Goal: Information Seeking & Learning: Learn about a topic

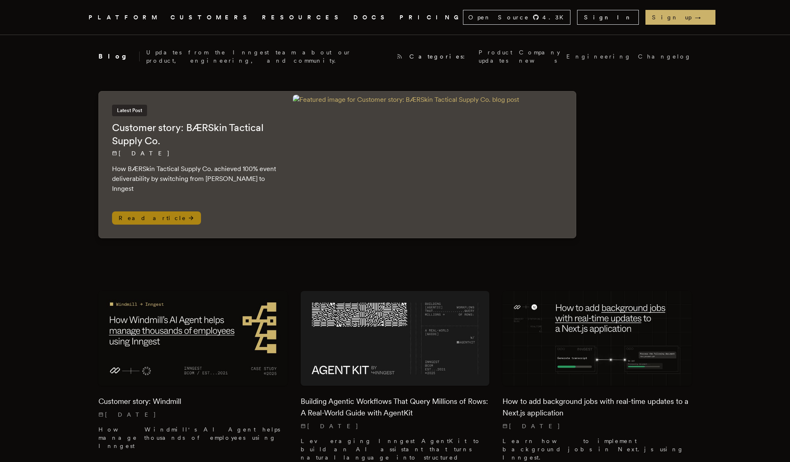
click at [161, 166] on p "How BÆRSkin Tactical Supply Co. achieved 100% event deliverability by switching…" at bounding box center [194, 179] width 164 height 30
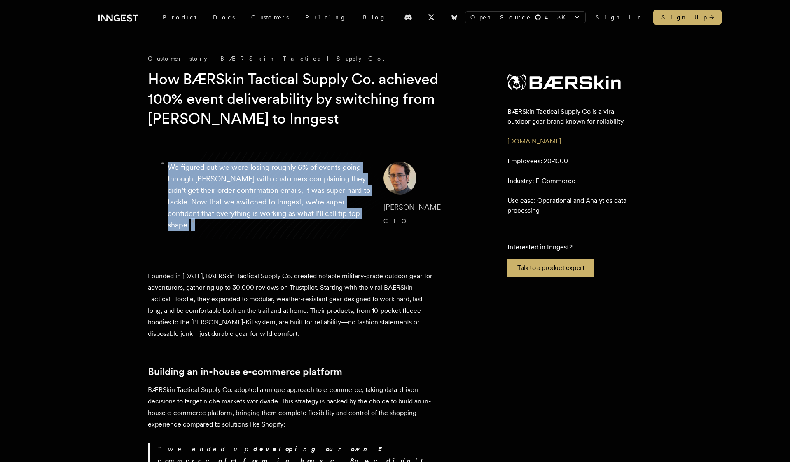
drag, startPoint x: 128, startPoint y: 172, endPoint x: 341, endPoint y: 229, distance: 221.2
click at [341, 229] on blockquote "“ We figured out we were losing roughly 6% of events going through Kafka with c…" at bounding box center [312, 196] width 329 height 109
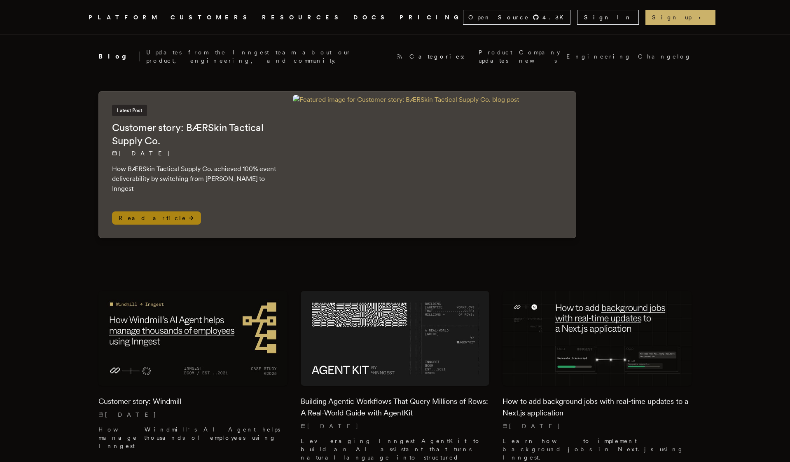
click at [267, 179] on div "Latest Post Customer story: BÆRSkin Tactical Supply Co. 8/18/2025 How BÆRSkin T…" at bounding box center [194, 164] width 191 height 146
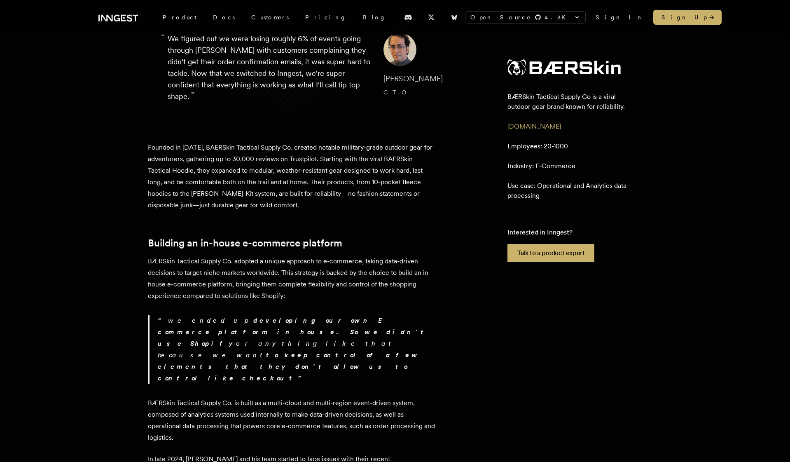
scroll to position [128, 0]
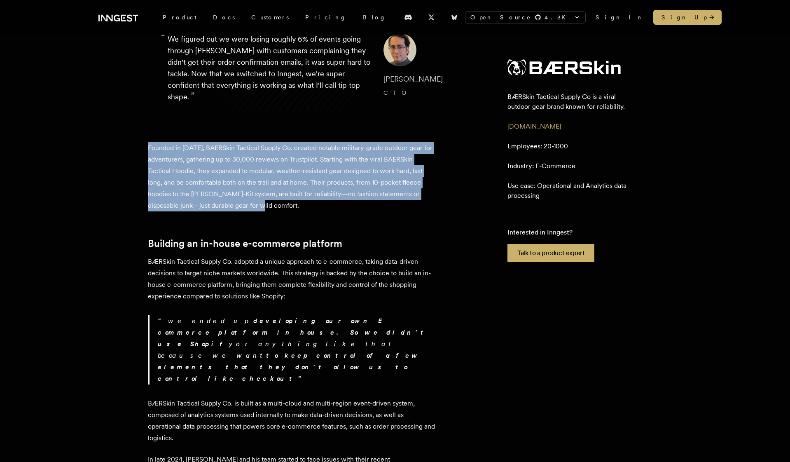
drag, startPoint x: 129, startPoint y: 139, endPoint x: 301, endPoint y: 199, distance: 181.9
click at [271, 208] on p "Founded in [DATE], BAERSkin Tactical Supply Co. created notable military-grade …" at bounding box center [292, 176] width 288 height 69
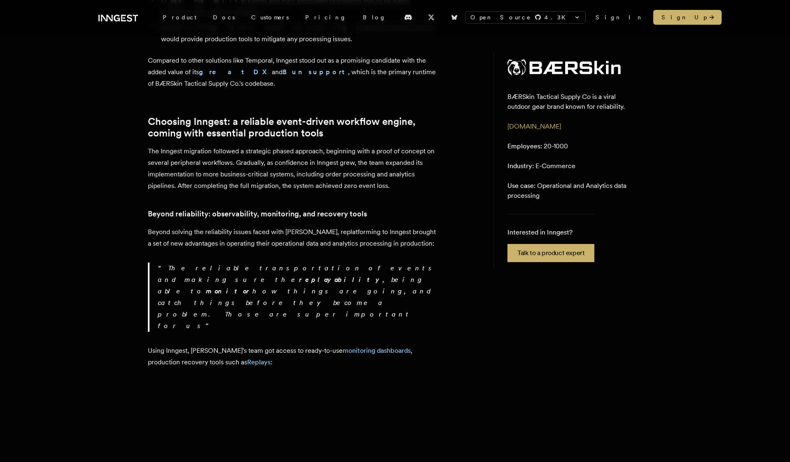
scroll to position [832, 0]
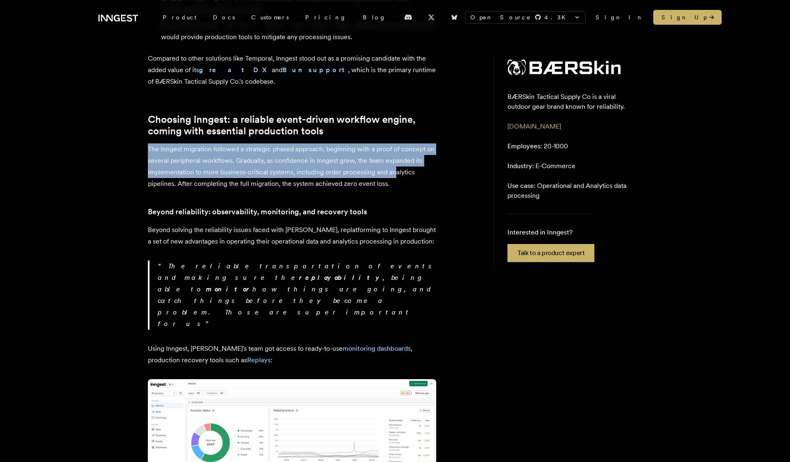
drag, startPoint x: 147, startPoint y: 99, endPoint x: 403, endPoint y: 119, distance: 256.9
click at [403, 119] on div "Customer story - BÆRSkin Tactical Supply Co. How BÆRSkin Tactical Supply Co. ac…" at bounding box center [394, 232] width 659 height 2019
click at [403, 143] on p "The Inngest migration followed a strategic phased approach, beginning with a pr…" at bounding box center [292, 166] width 288 height 46
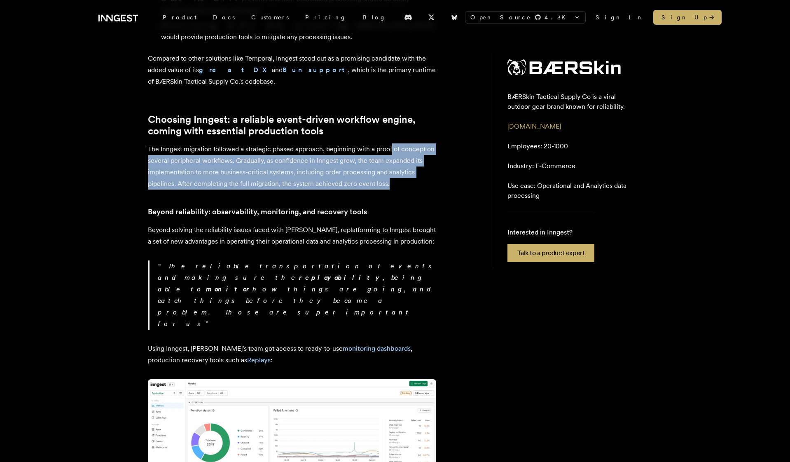
drag, startPoint x: 391, startPoint y: 131, endPoint x: 392, endPoint y: 104, distance: 26.8
click at [392, 143] on p "The Inngest migration followed a strategic phased approach, beginning with a pr…" at bounding box center [292, 166] width 288 height 46
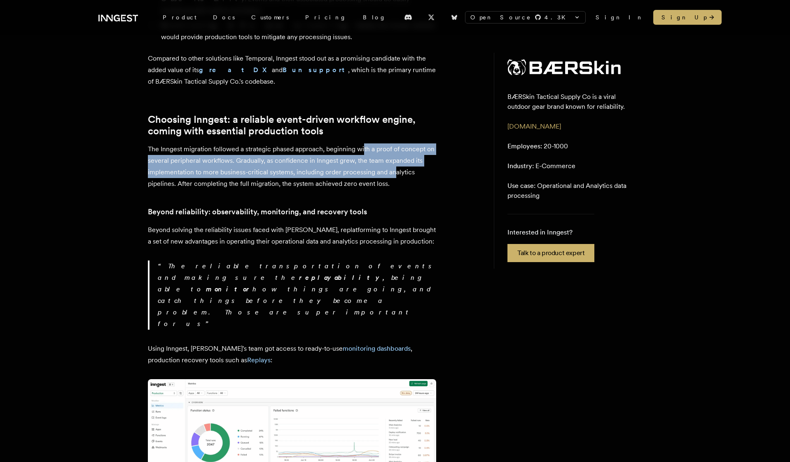
drag, startPoint x: 366, startPoint y: 105, endPoint x: 404, endPoint y: 125, distance: 43.5
click at [402, 143] on p "The Inngest migration followed a strategic phased approach, beginning with a pr…" at bounding box center [292, 166] width 288 height 46
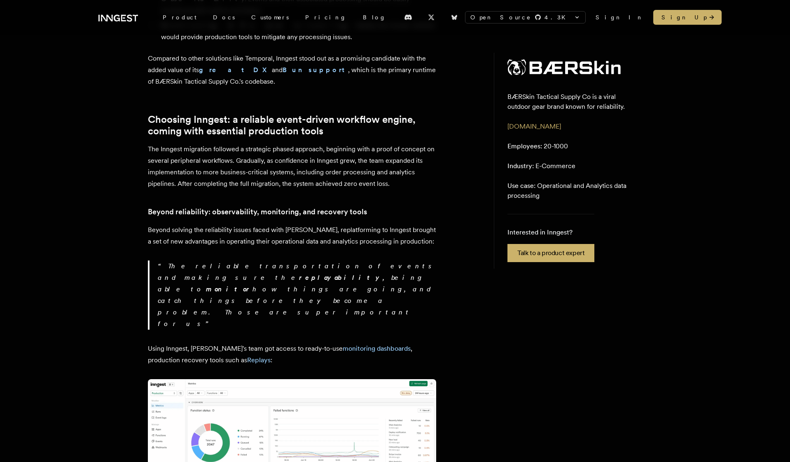
click at [404, 143] on p "The Inngest migration followed a strategic phased approach, beginning with a pr…" at bounding box center [292, 166] width 288 height 46
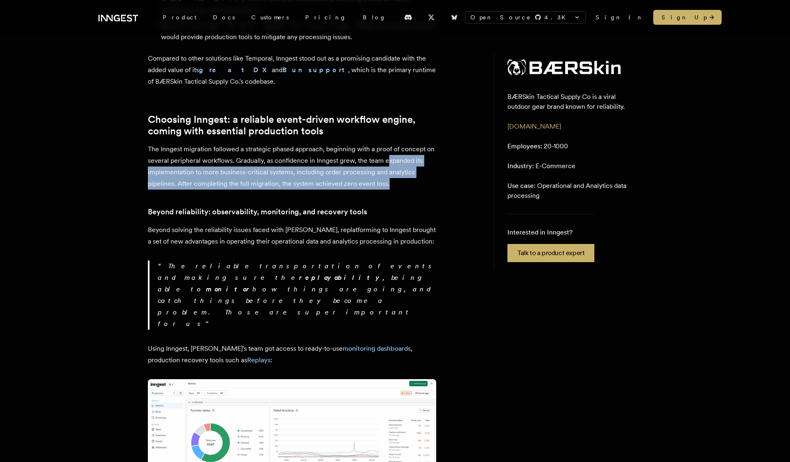
drag, startPoint x: 397, startPoint y: 131, endPoint x: 397, endPoint y: 106, distance: 25.1
click at [397, 143] on p "The Inngest migration followed a strategic phased approach, beginning with a pr…" at bounding box center [292, 166] width 288 height 46
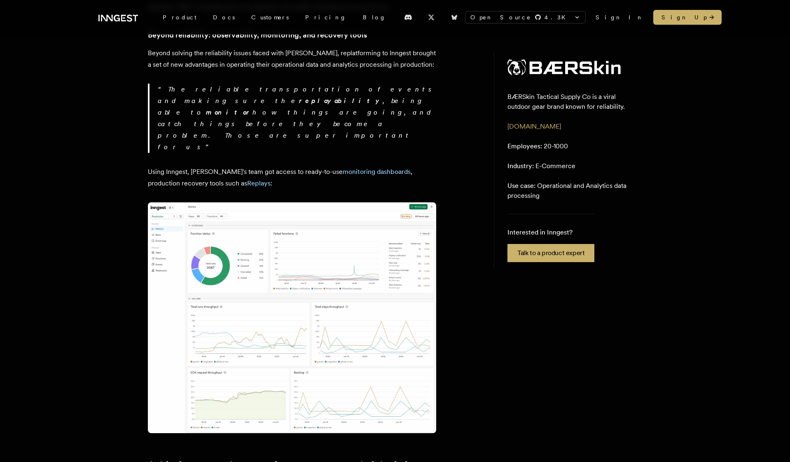
scroll to position [1009, 0]
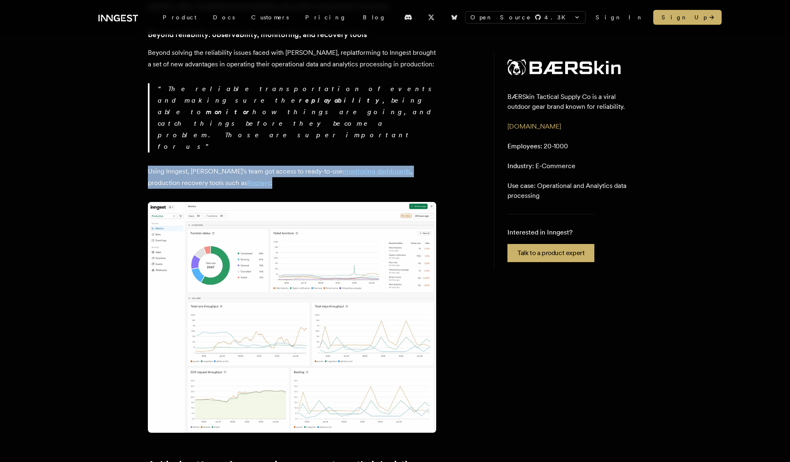
drag, startPoint x: 109, startPoint y: 88, endPoint x: 276, endPoint y: 105, distance: 167.7
click at [273, 100] on div "Customer story - BÆRSkin Tactical Supply Co. How BÆRSkin Tactical Supply Co. ac…" at bounding box center [394, 54] width 659 height 2019
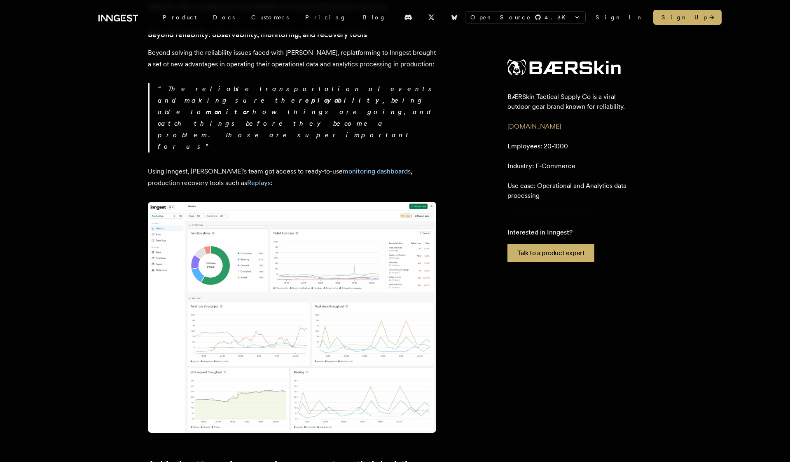
click at [276, 105] on div "Founded in 2019, BAERSkin Tactical Supply Co. created notable military-grade ou…" at bounding box center [292, 141] width 288 height 1761
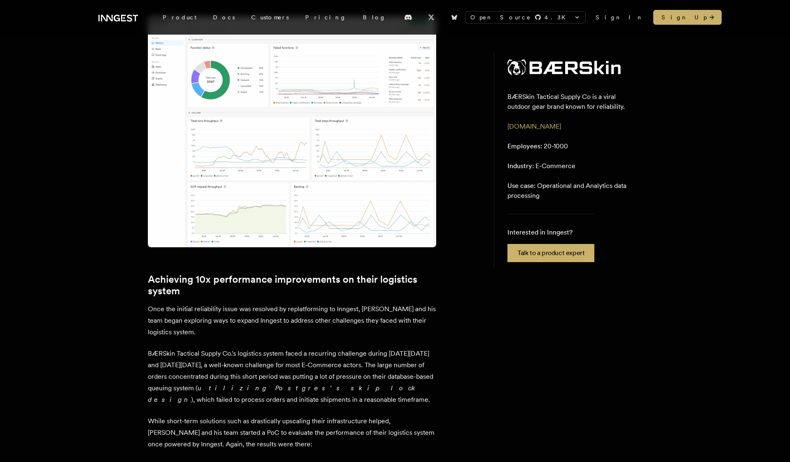
scroll to position [1211, 0]
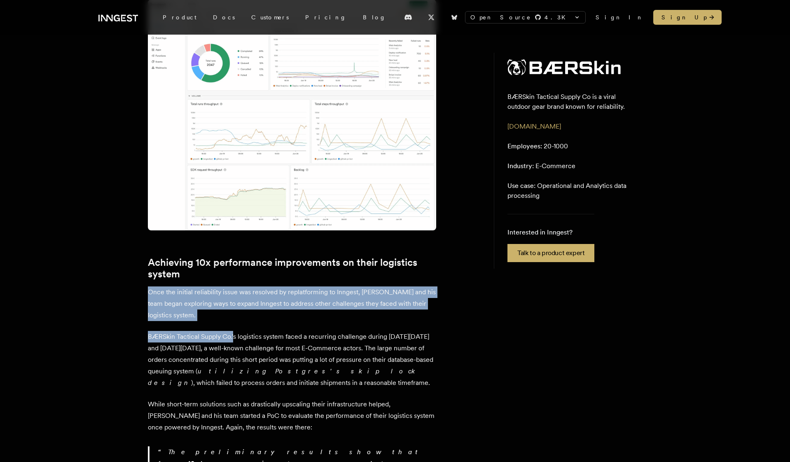
drag, startPoint x: 140, startPoint y: 192, endPoint x: 233, endPoint y: 251, distance: 110.3
click at [233, 331] on p "BÆRSkin Tactical Supply Co.'s logistics system faced a recurring challenge duri…" at bounding box center [292, 360] width 288 height 58
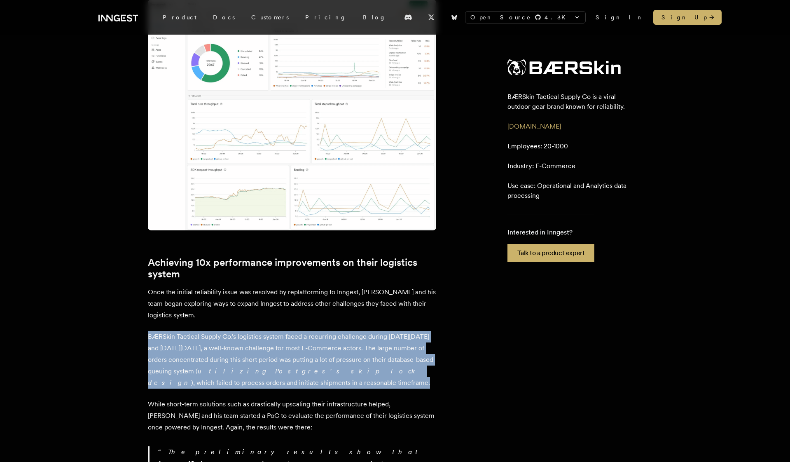
drag, startPoint x: 138, startPoint y: 247, endPoint x: 302, endPoint y: 292, distance: 170.3
click at [302, 331] on p "BÆRSkin Tactical Supply Co.'s logistics system faced a recurring challenge duri…" at bounding box center [292, 360] width 288 height 58
drag, startPoint x: 299, startPoint y: 292, endPoint x: 299, endPoint y: 242, distance: 50.2
click at [299, 331] on p "BÆRSkin Tactical Supply Co.'s logistics system faced a recurring challenge duri…" at bounding box center [292, 360] width 288 height 58
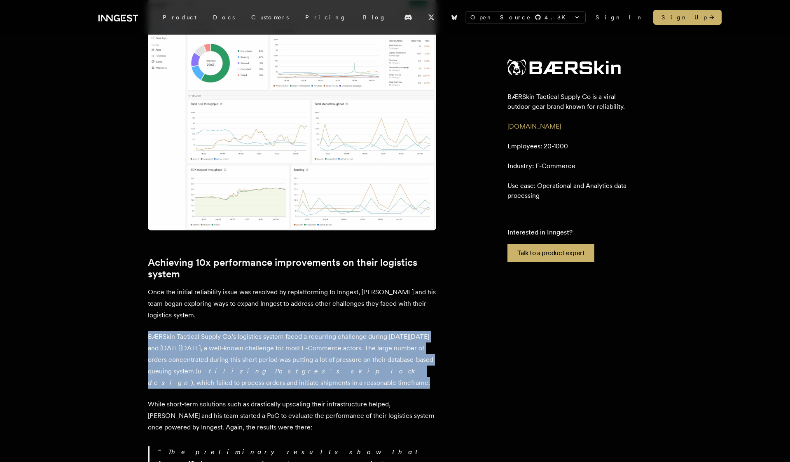
click at [299, 331] on p "BÆRSkin Tactical Supply Co.'s logistics system faced a recurring challenge duri…" at bounding box center [292, 360] width 288 height 58
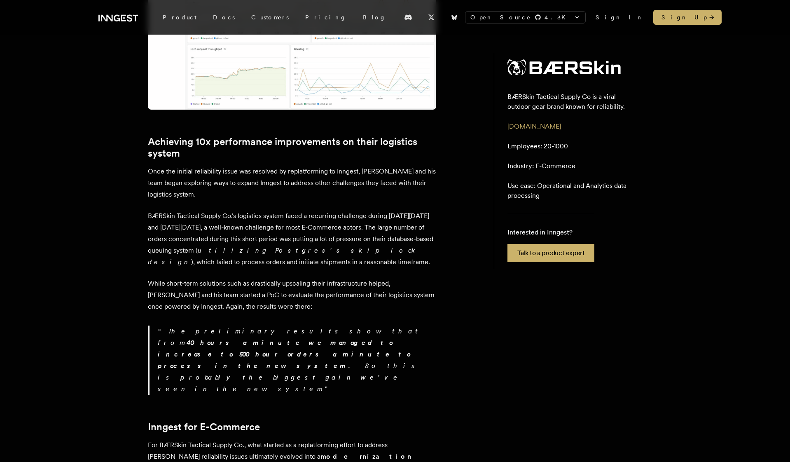
scroll to position [1339, 0]
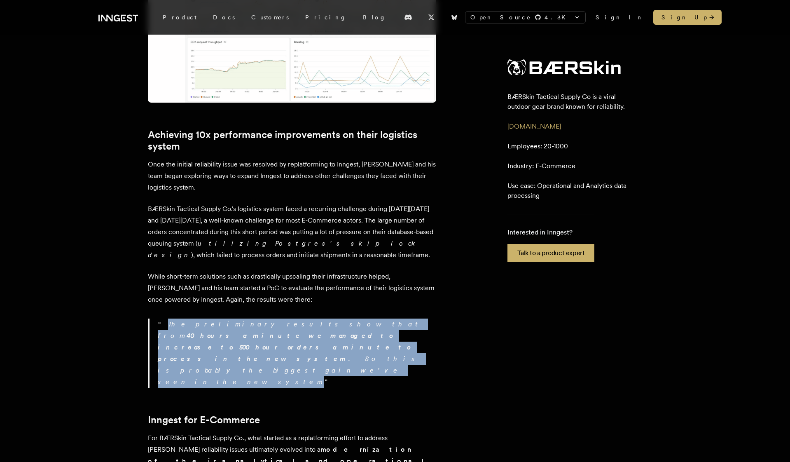
drag, startPoint x: 135, startPoint y: 226, endPoint x: 267, endPoint y: 274, distance: 140.3
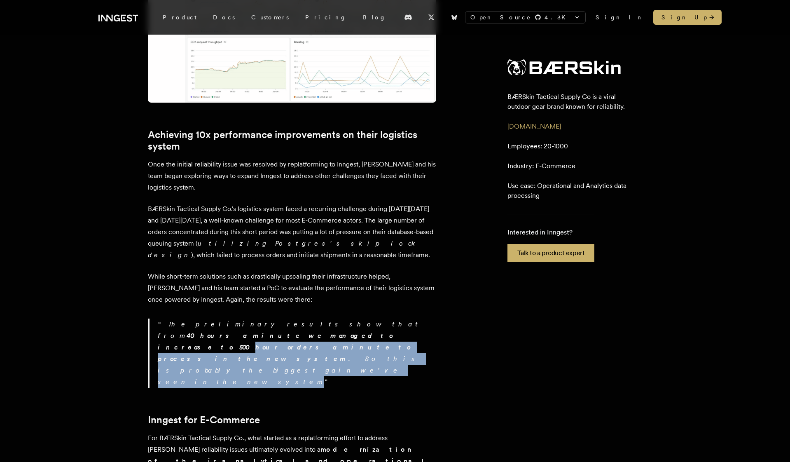
drag, startPoint x: 294, startPoint y: 274, endPoint x: 152, endPoint y: 247, distance: 145.0
click at [152, 318] on blockquote "The preliminary results show that from 40 hours a minute we managed to increase…" at bounding box center [292, 352] width 288 height 69
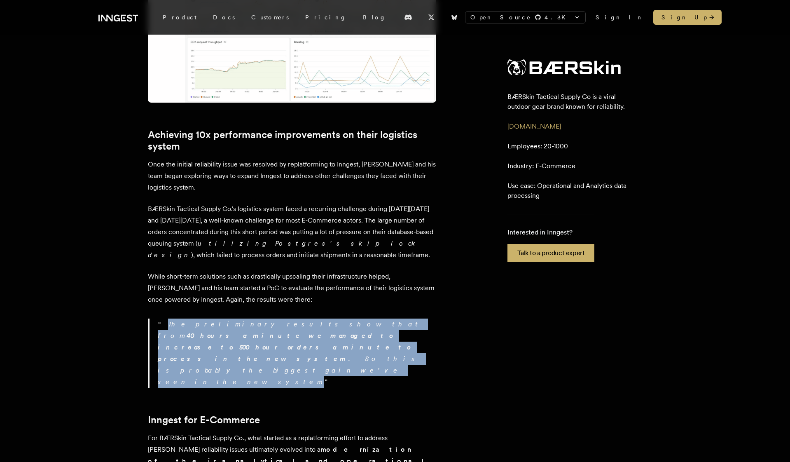
drag, startPoint x: 143, startPoint y: 226, endPoint x: 257, endPoint y: 264, distance: 120.3
click at [257, 318] on p "The preliminary results show that from 40 hours a minute we managed to increase…" at bounding box center [297, 352] width 278 height 69
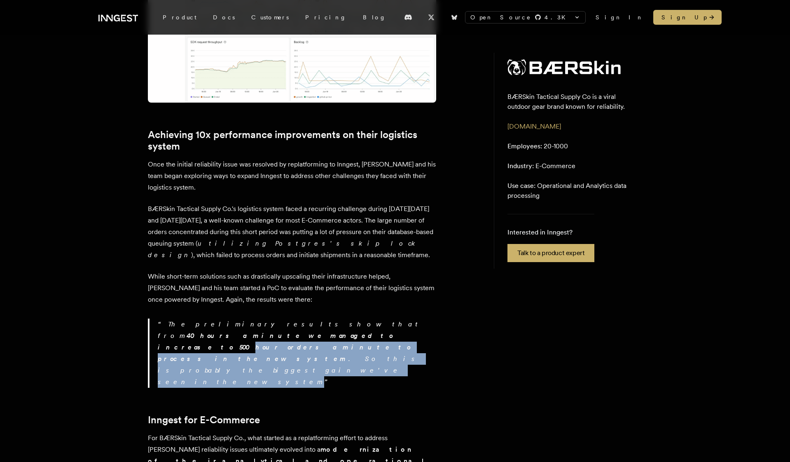
drag, startPoint x: 285, startPoint y: 264, endPoint x: 99, endPoint y: 247, distance: 186.8
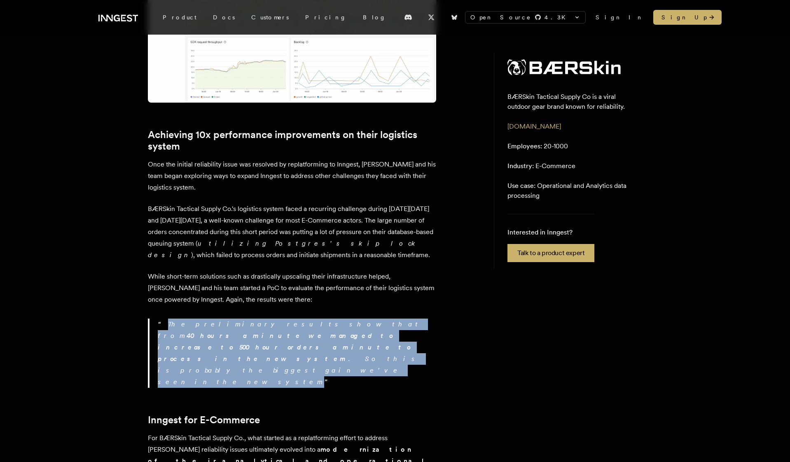
drag, startPoint x: 86, startPoint y: 232, endPoint x: 237, endPoint y: 282, distance: 158.9
drag, startPoint x: 269, startPoint y: 264, endPoint x: 118, endPoint y: 239, distance: 153.7
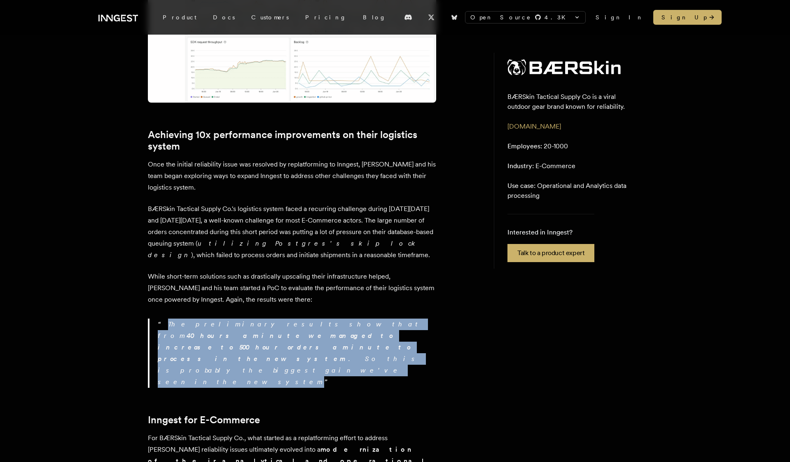
drag, startPoint x: 94, startPoint y: 237, endPoint x: 251, endPoint y: 267, distance: 159.3
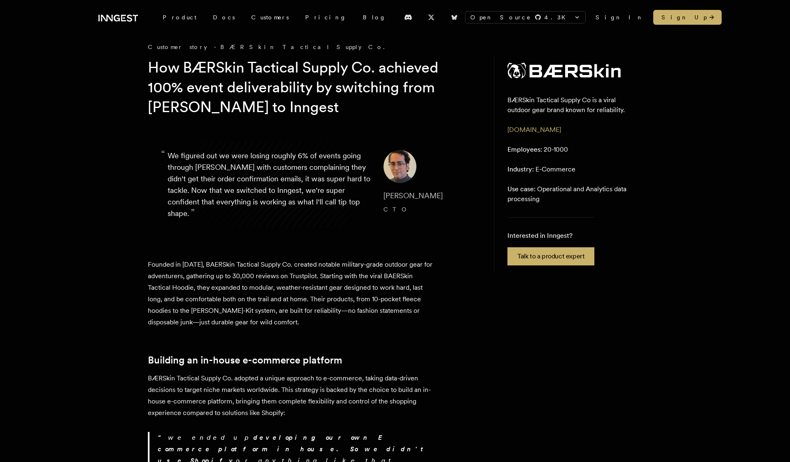
scroll to position [0, 0]
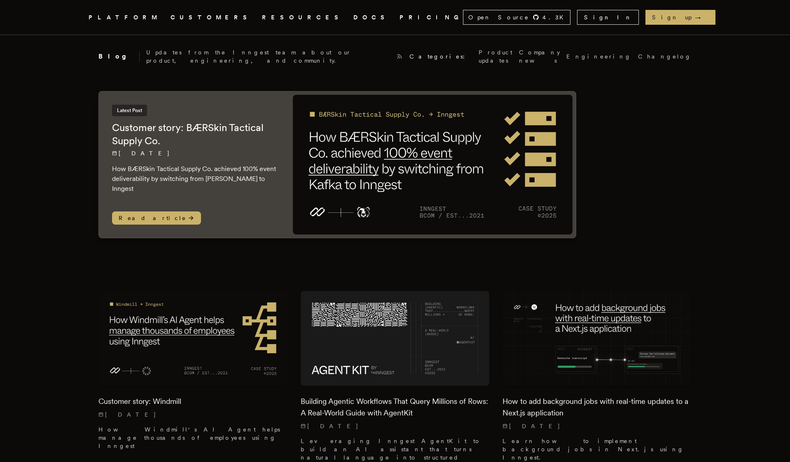
click at [563, 177] on img at bounding box center [433, 165] width 280 height 140
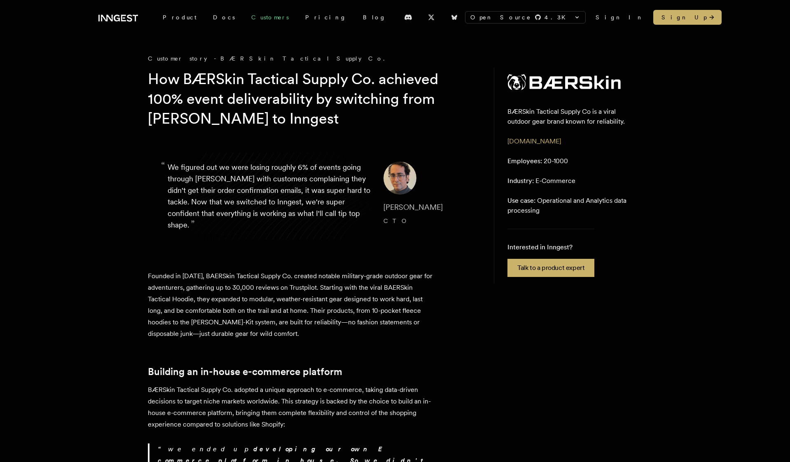
click at [243, 20] on link "Customers" at bounding box center [270, 17] width 54 height 15
